Goal: Transaction & Acquisition: Purchase product/service

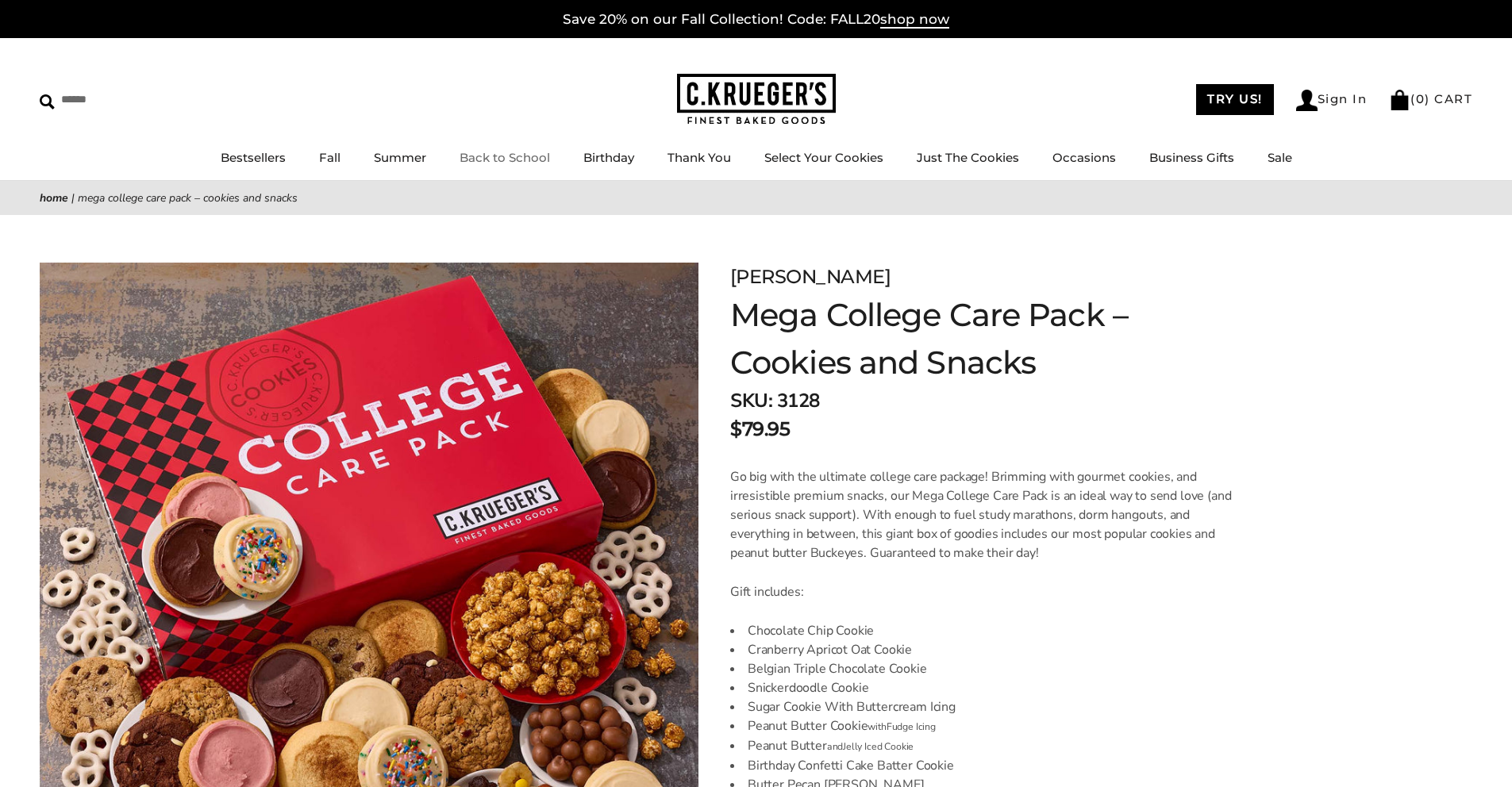
click at [500, 157] on link "Back to School" at bounding box center [505, 157] width 90 height 15
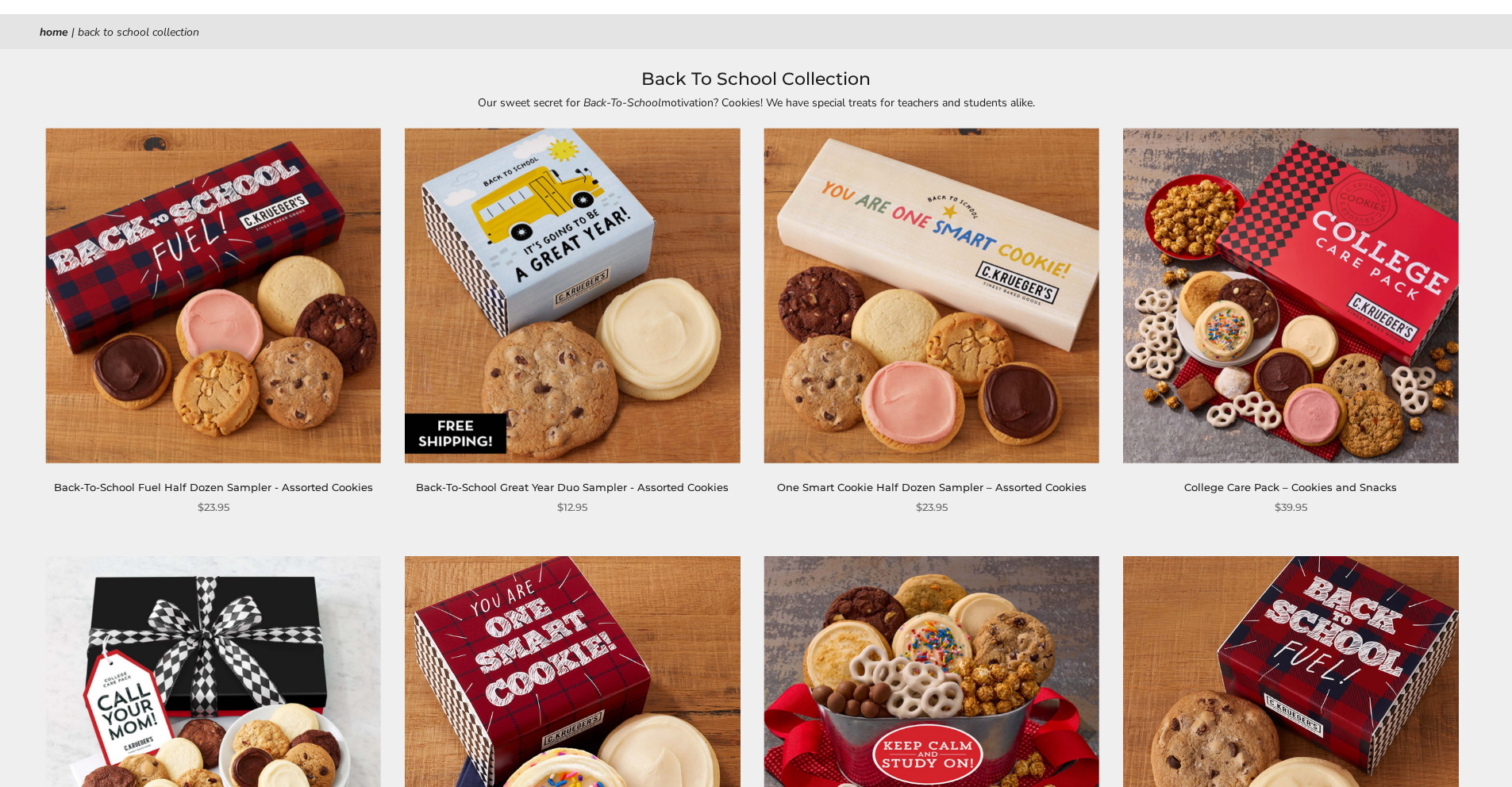
scroll to position [166, 0]
click at [1373, 489] on link "College Care Pack – Cookies and Snacks" at bounding box center [1291, 487] width 213 height 13
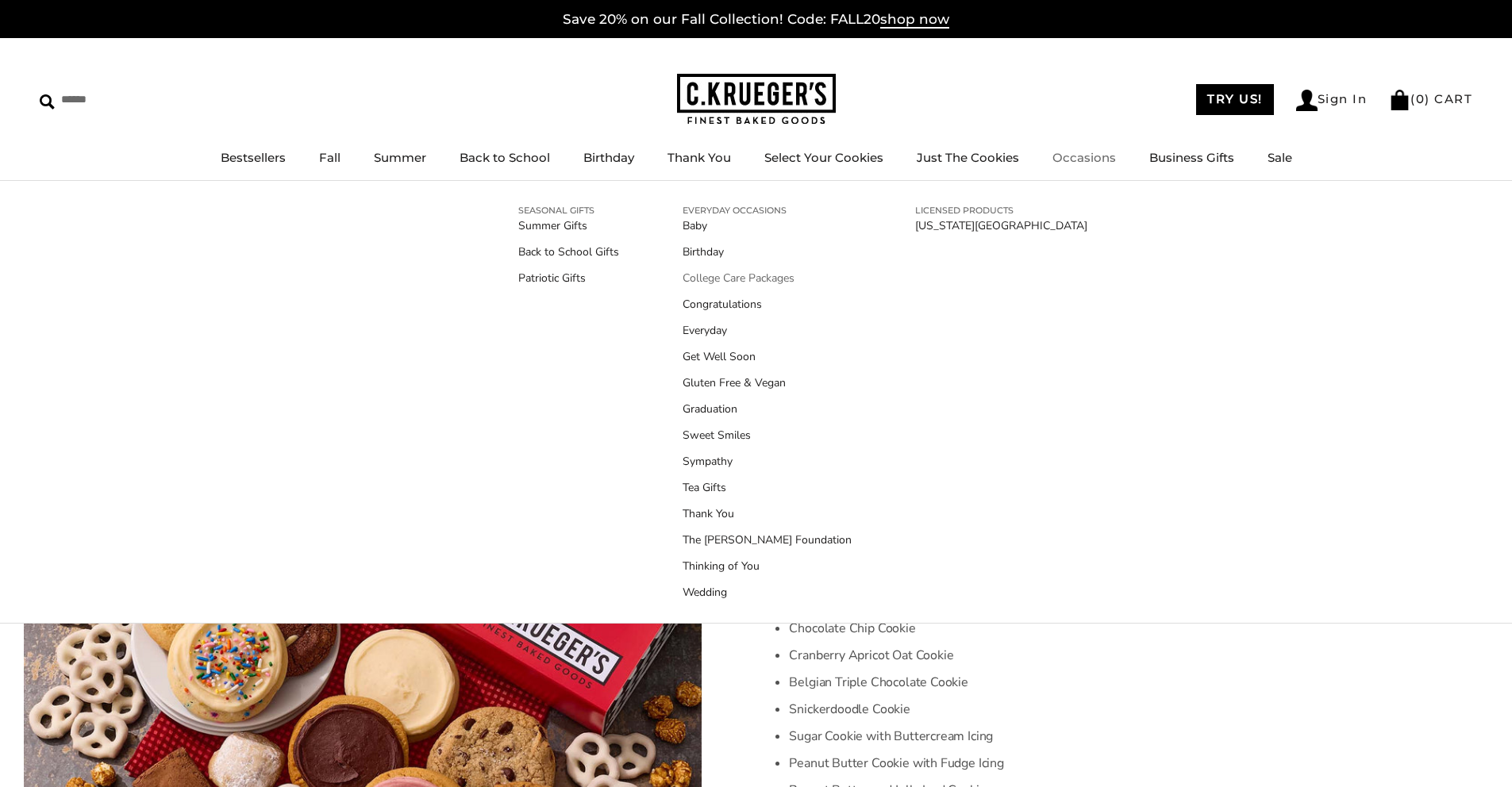
click at [745, 279] on link "College Care Packages" at bounding box center [767, 278] width 169 height 17
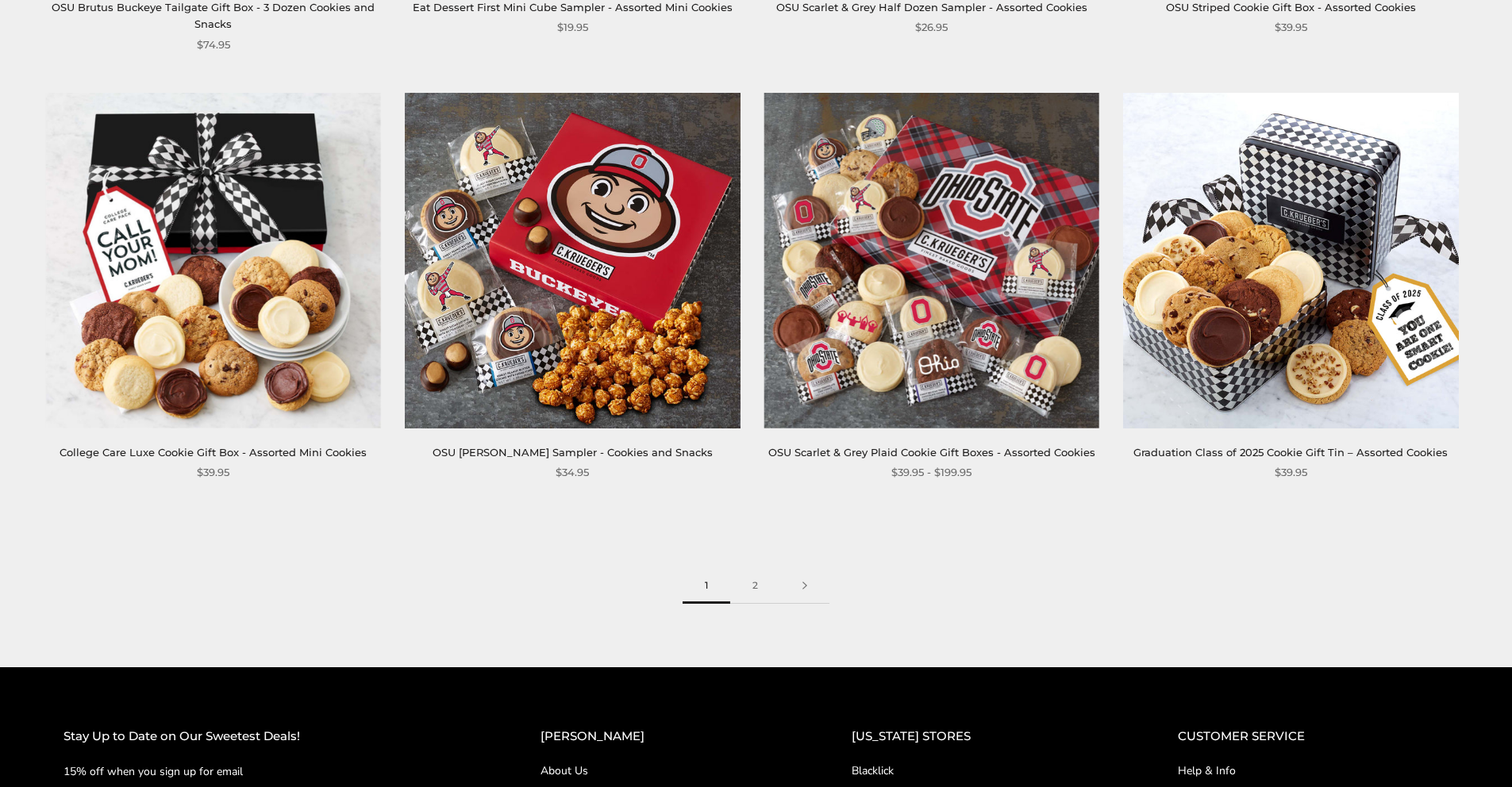
scroll to position [2442, 0]
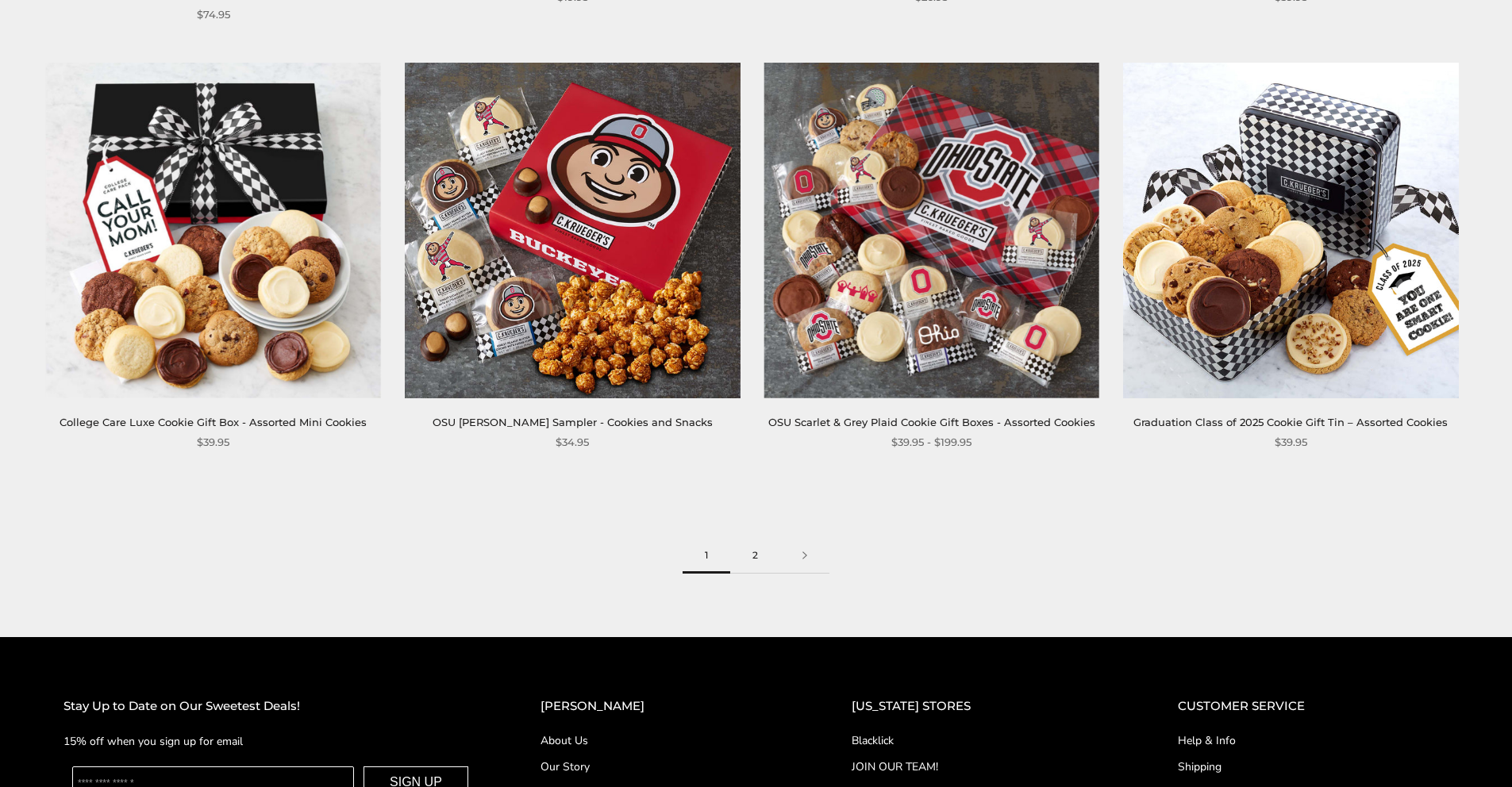
click at [753, 556] on link "2" at bounding box center [755, 556] width 50 height 36
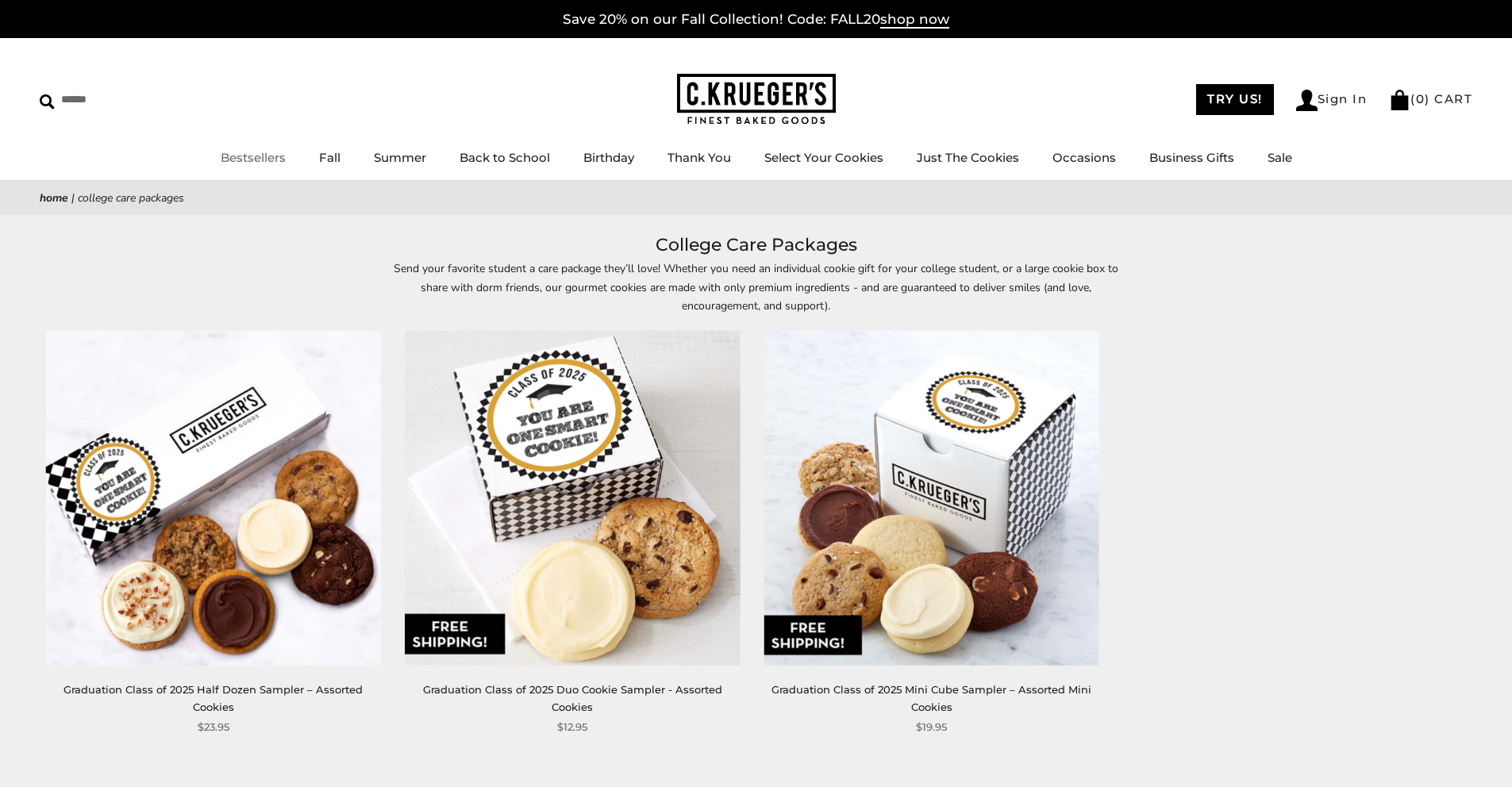
click at [249, 159] on link "Bestsellers" at bounding box center [253, 157] width 65 height 15
